Goal: Task Accomplishment & Management: Manage account settings

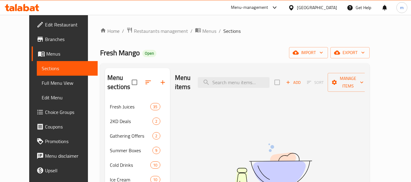
click at [36, 5] on icon at bounding box center [22, 7] width 34 height 7
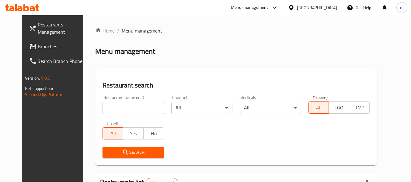
click at [42, 47] on span "Branches" at bounding box center [62, 46] width 48 height 7
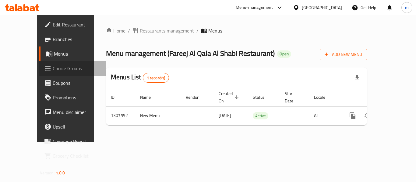
click at [53, 66] on span "Choice Groups" at bounding box center [77, 68] width 49 height 7
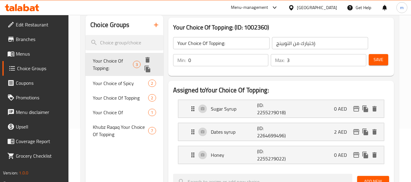
scroll to position [61, 0]
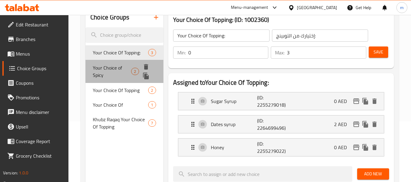
click at [128, 68] on span "Your Choice of Spicy" at bounding box center [112, 71] width 38 height 15
type input "Your Choice of Spicy"
type input "اختيارك من حار"
type input "1"
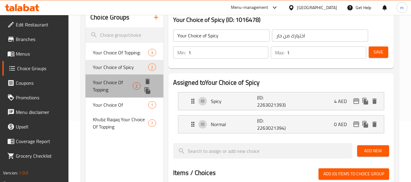
click at [115, 87] on span "Your Choice Of Topping" at bounding box center [113, 86] width 40 height 15
type input "Your Choice Of Topping"
type input "اختيارك من الإضافات"
type input "0"
type input "2"
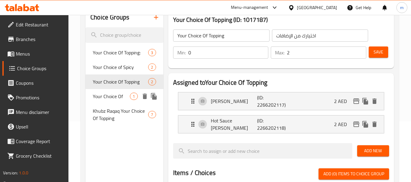
click at [111, 100] on span "Your Choice Of" at bounding box center [111, 96] width 37 height 7
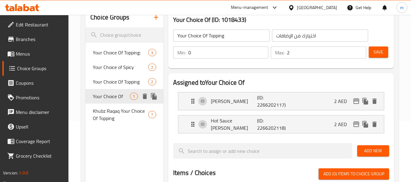
type input "Your Choice Of"
type input "اختيارك من"
type input "1"
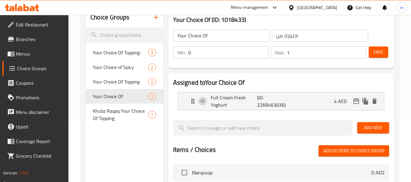
click at [31, 10] on icon at bounding box center [32, 8] width 5 height 5
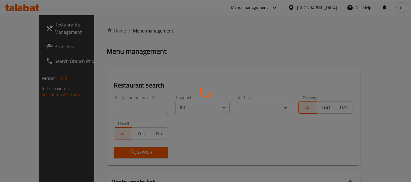
scroll to position [61, 0]
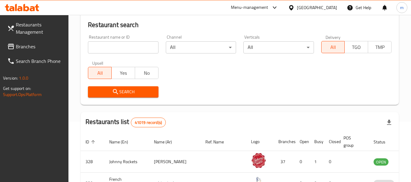
click at [30, 46] on span "Branches" at bounding box center [40, 46] width 48 height 7
